Goal: Information Seeking & Learning: Learn about a topic

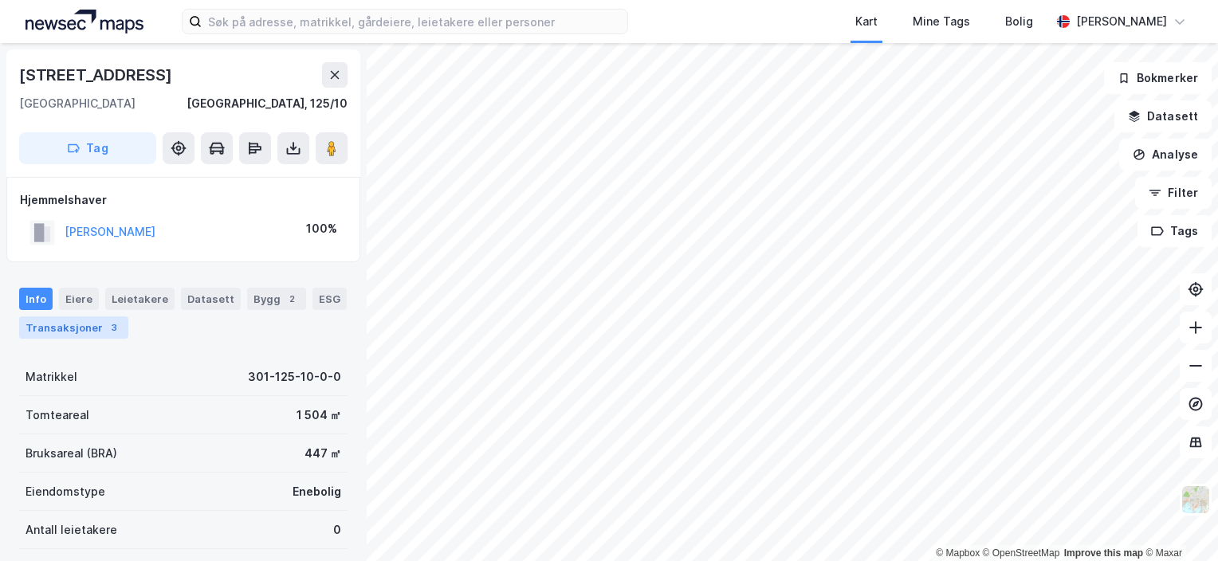
click at [80, 327] on div "Transaksjoner 3" at bounding box center [73, 327] width 109 height 22
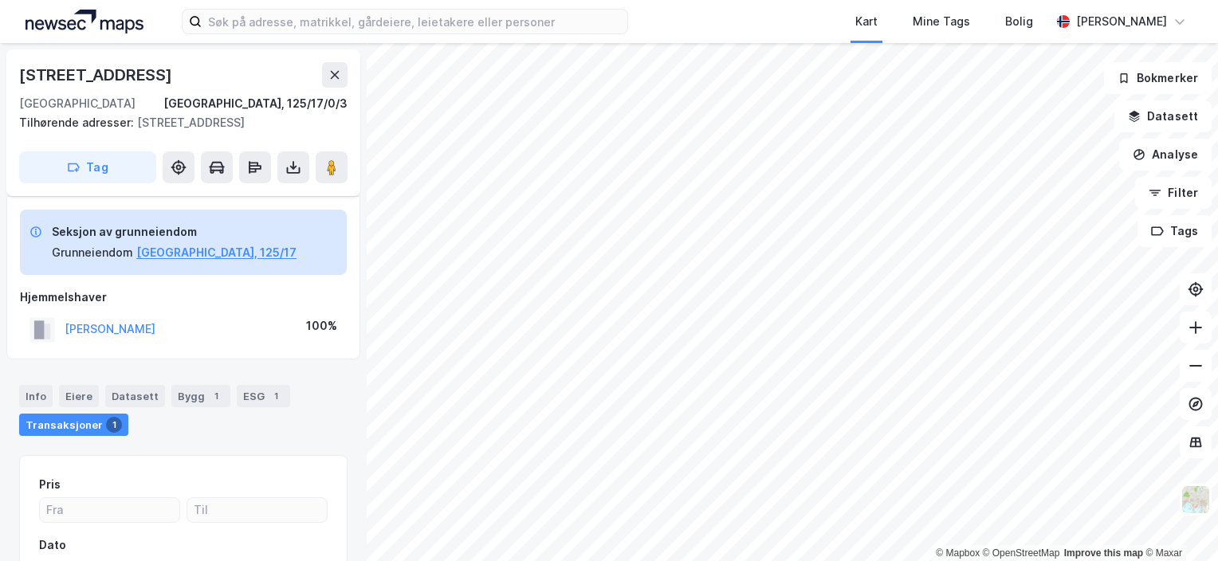
scroll to position [124, 0]
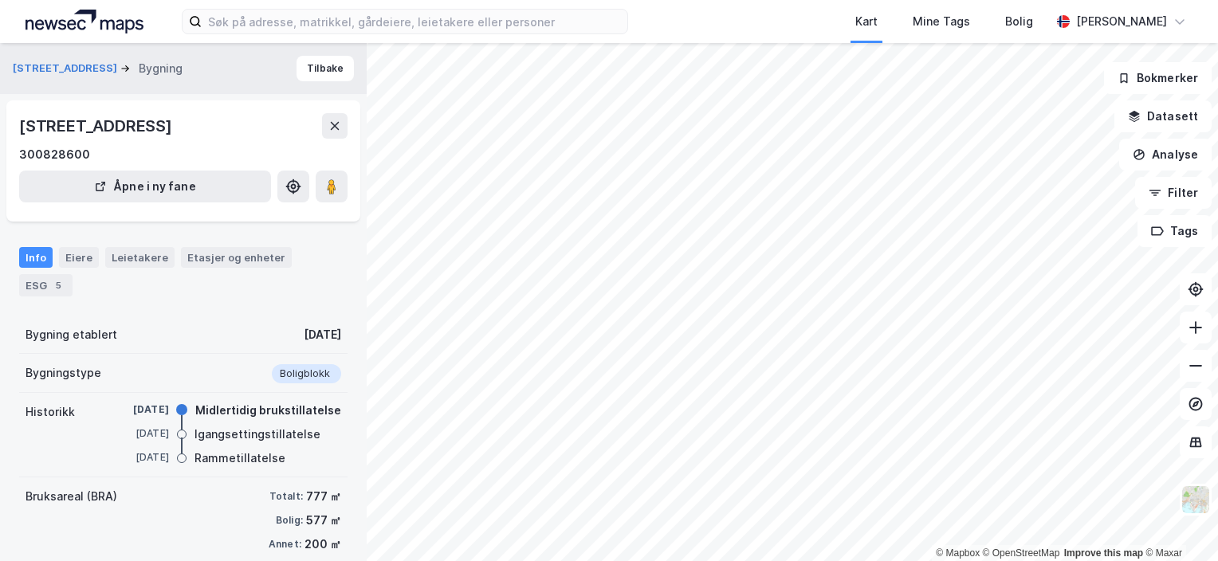
scroll to position [124, 0]
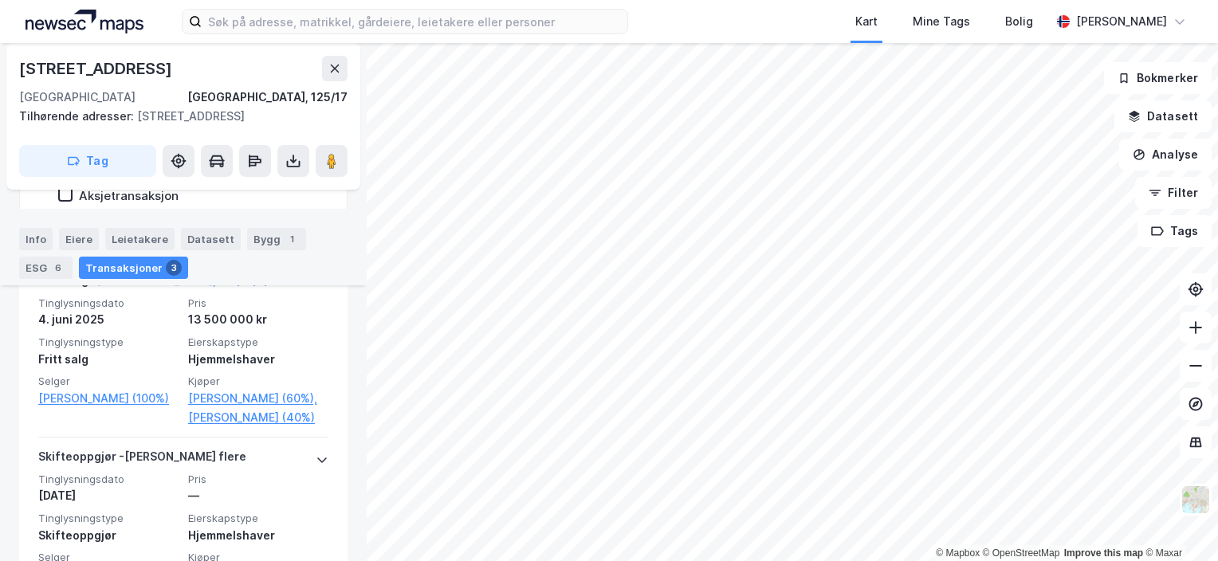
scroll to position [453, 0]
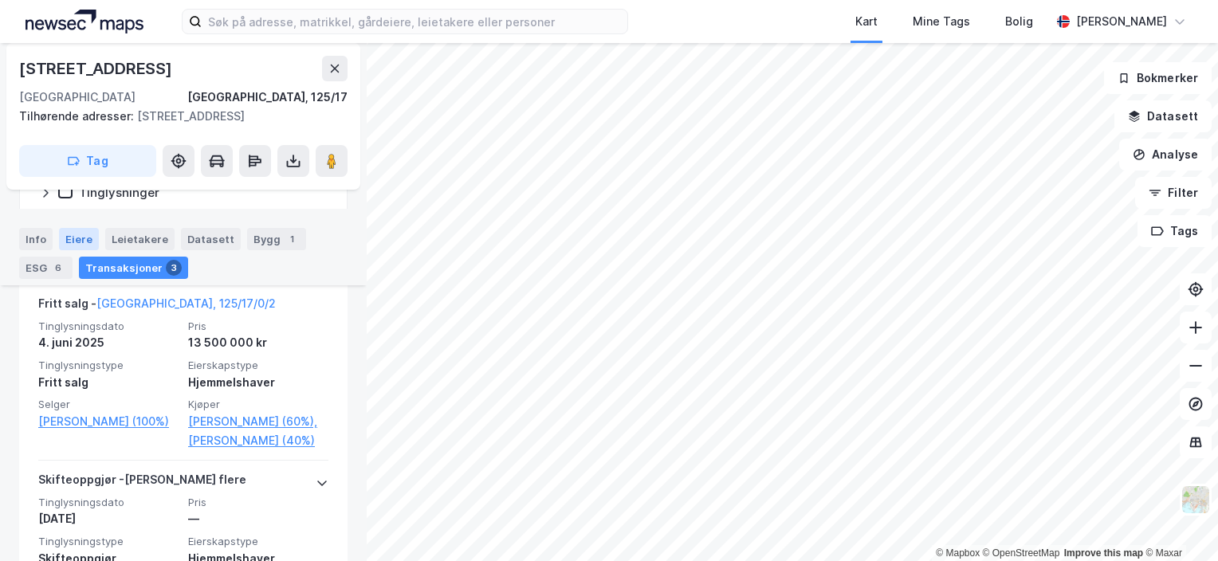
click at [79, 228] on div "Eiere" at bounding box center [79, 239] width 40 height 22
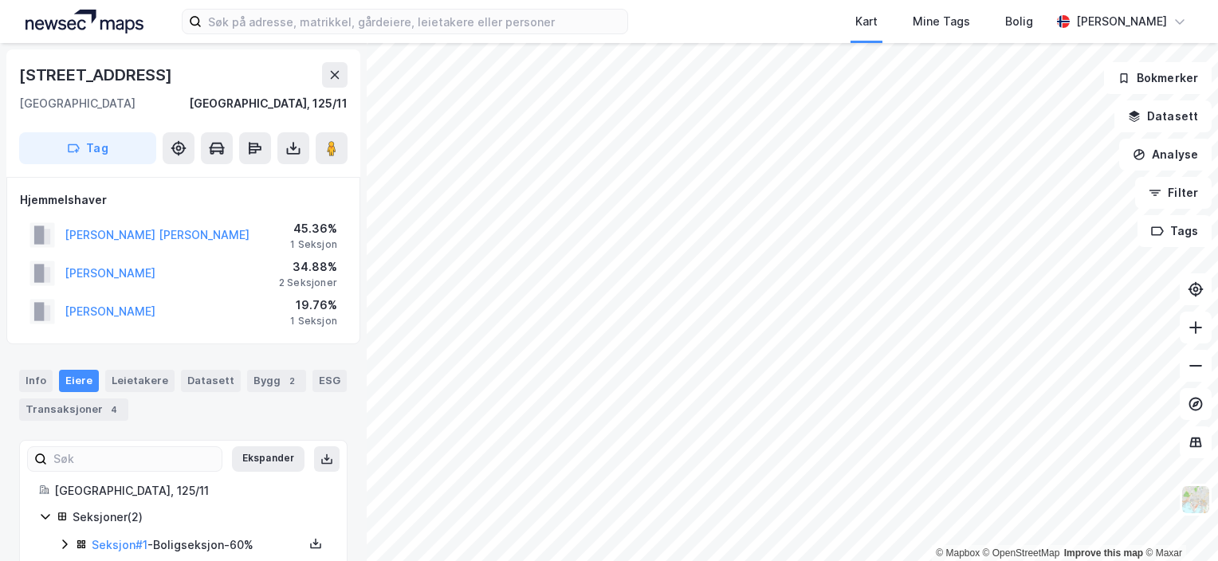
scroll to position [2, 0]
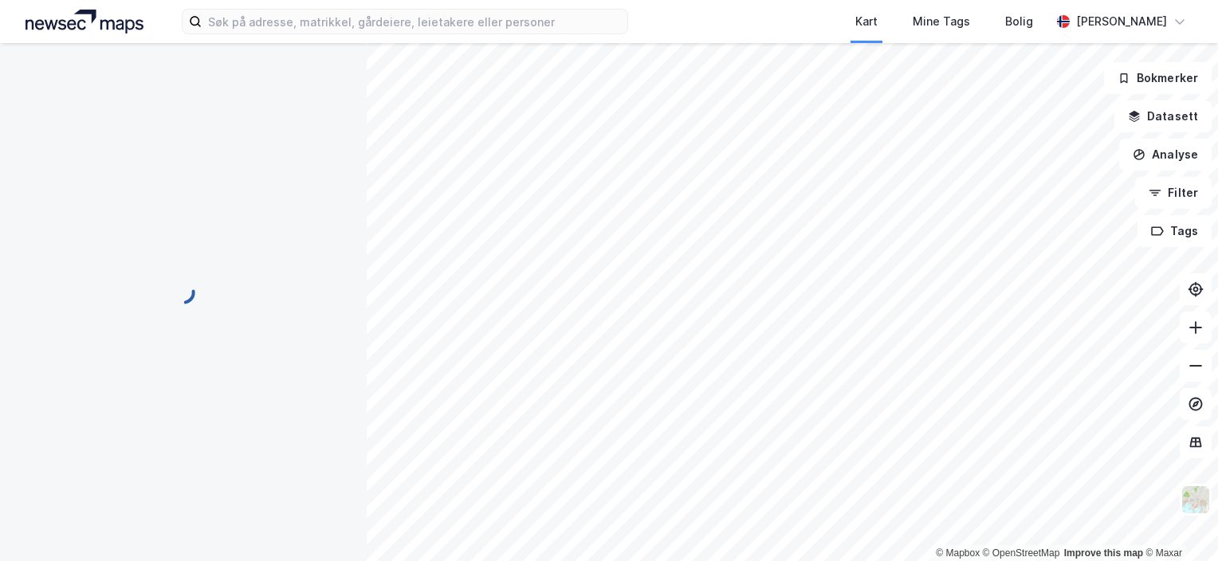
scroll to position [2, 0]
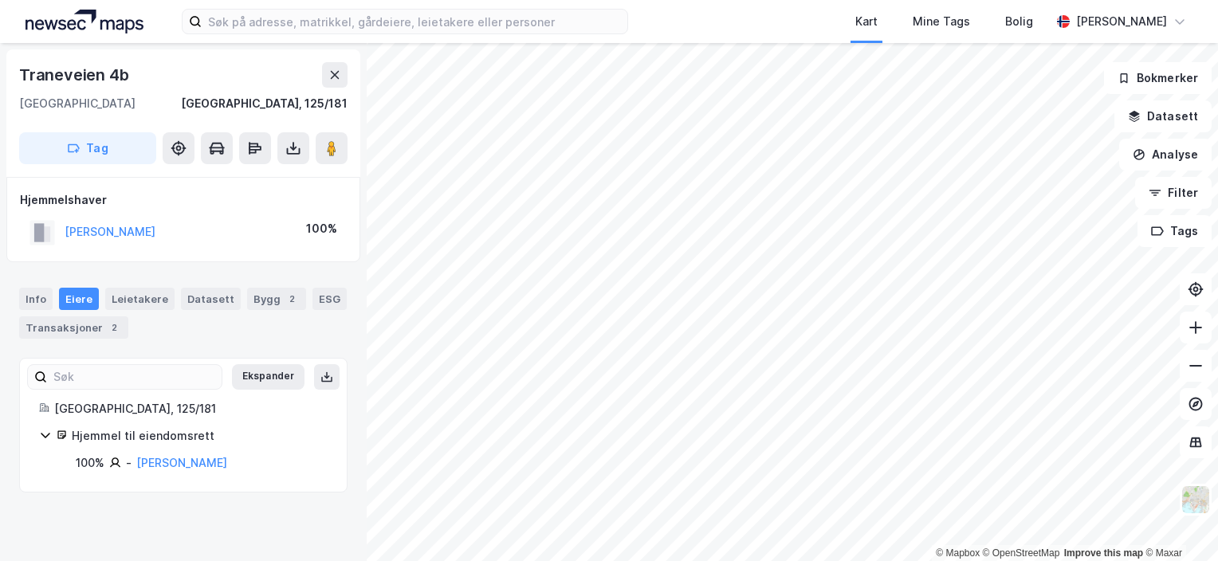
click at [789, 3] on div "Kart Mine Tags Bolig [PERSON_NAME] © Mapbox © OpenStreetMap Improve this map © …" at bounding box center [609, 280] width 1218 height 561
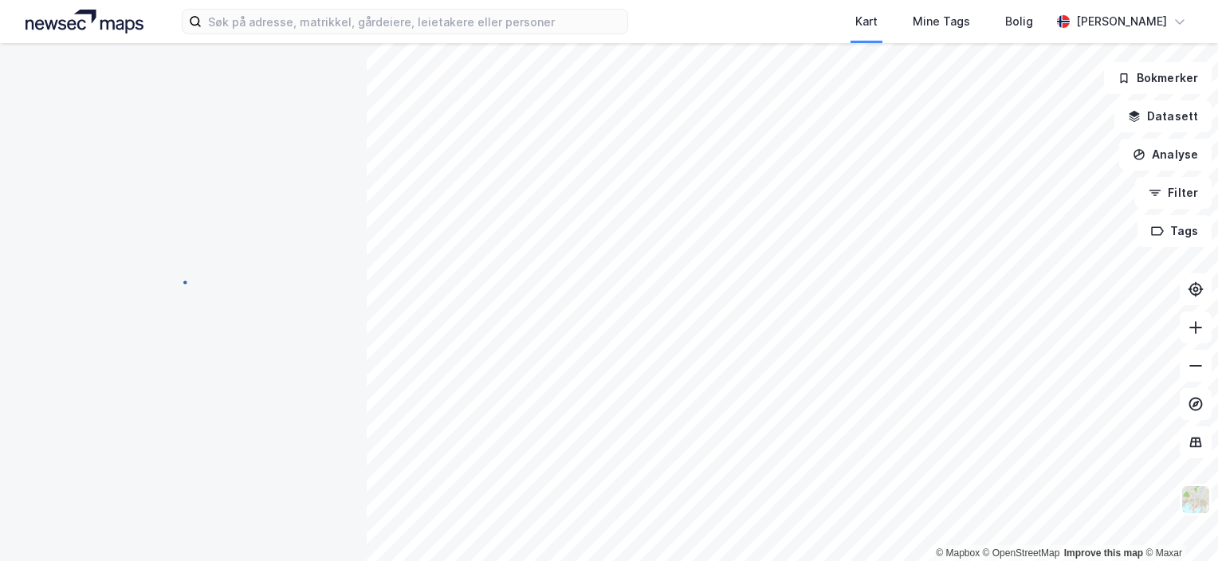
scroll to position [2, 0]
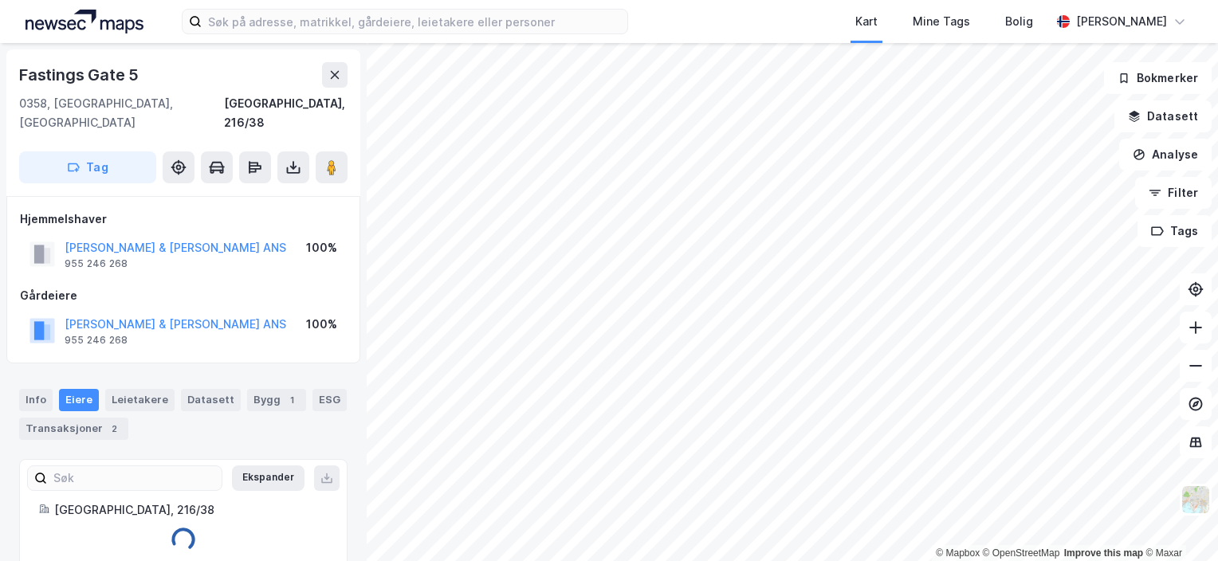
scroll to position [2, 0]
